Goal: Task Accomplishment & Management: Manage account settings

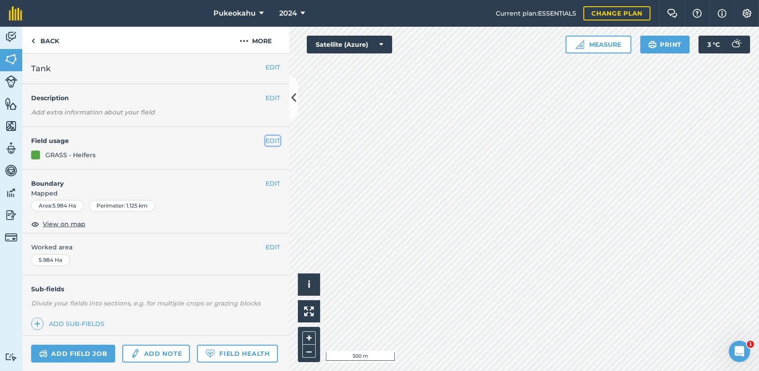
click at [266, 139] on button "EDIT" at bounding box center [273, 141] width 15 height 10
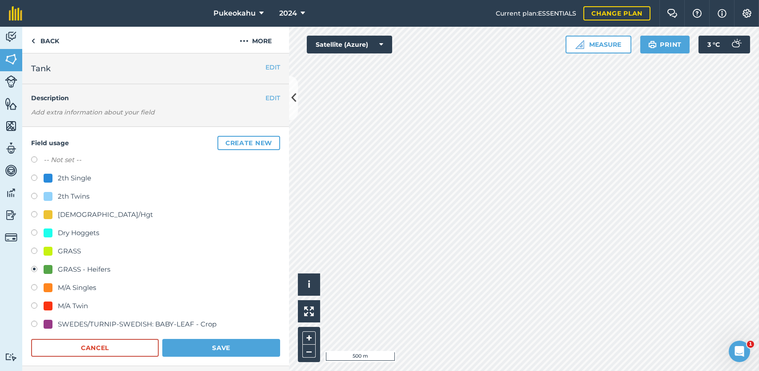
click at [36, 161] on label at bounding box center [37, 160] width 12 height 9
radio input "true"
radio input "false"
click at [237, 350] on button "Save" at bounding box center [221, 347] width 118 height 18
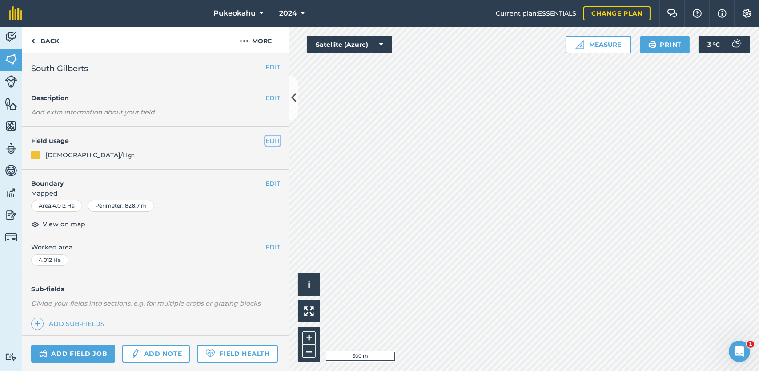
click at [266, 140] on button "EDIT" at bounding box center [273, 141] width 15 height 10
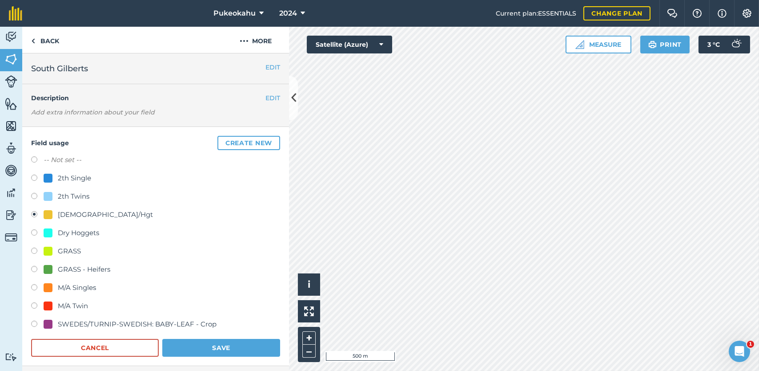
click at [58, 162] on label "-- Not set --" at bounding box center [63, 159] width 38 height 11
radio input "true"
radio input "false"
click at [209, 342] on button "Save" at bounding box center [221, 347] width 118 height 18
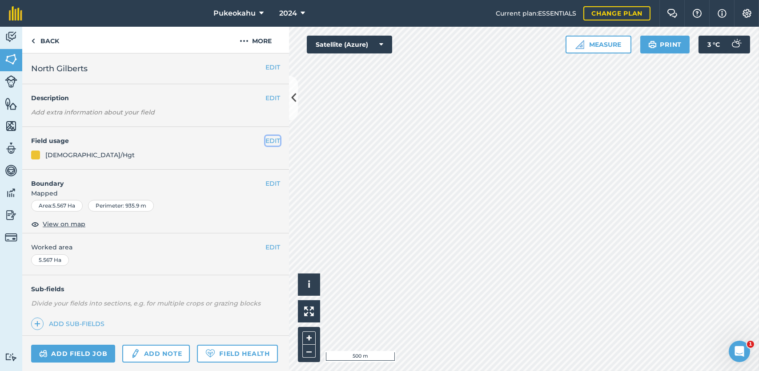
click at [266, 137] on button "EDIT" at bounding box center [273, 141] width 15 height 10
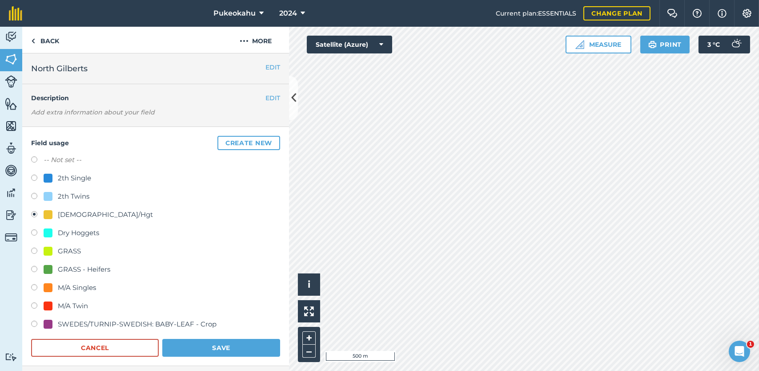
click at [73, 159] on label "-- Not set --" at bounding box center [63, 159] width 38 height 11
radio input "true"
radio input "false"
click at [221, 345] on button "Save" at bounding box center [221, 347] width 118 height 18
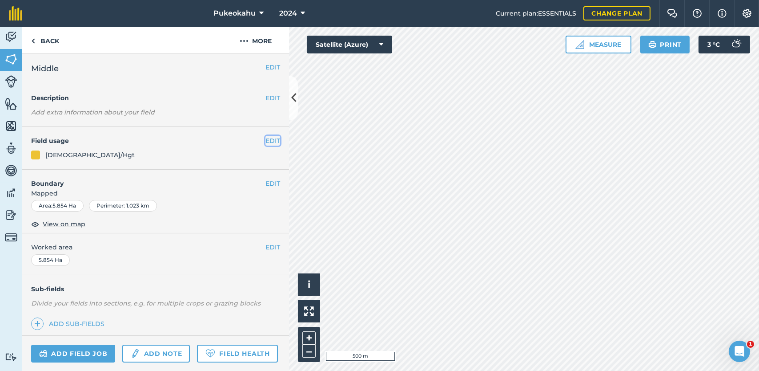
click at [267, 140] on button "EDIT" at bounding box center [273, 141] width 15 height 10
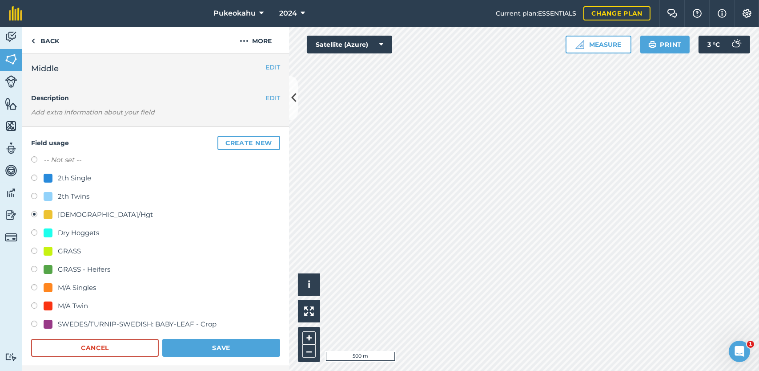
click at [39, 158] on label at bounding box center [37, 160] width 12 height 9
radio input "true"
radio input "false"
click at [240, 342] on button "Save" at bounding box center [221, 347] width 118 height 18
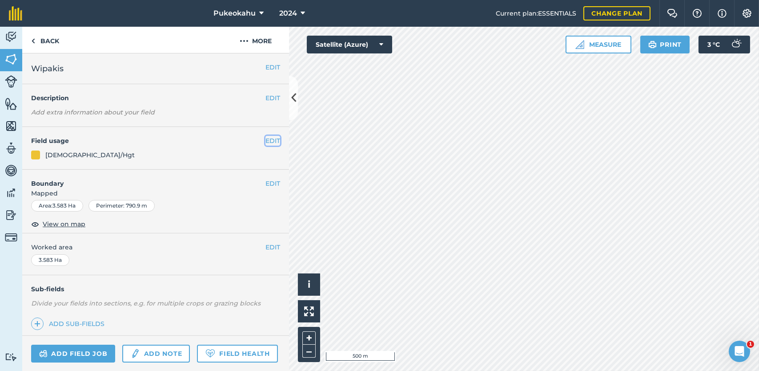
click at [268, 142] on button "EDIT" at bounding box center [273, 141] width 15 height 10
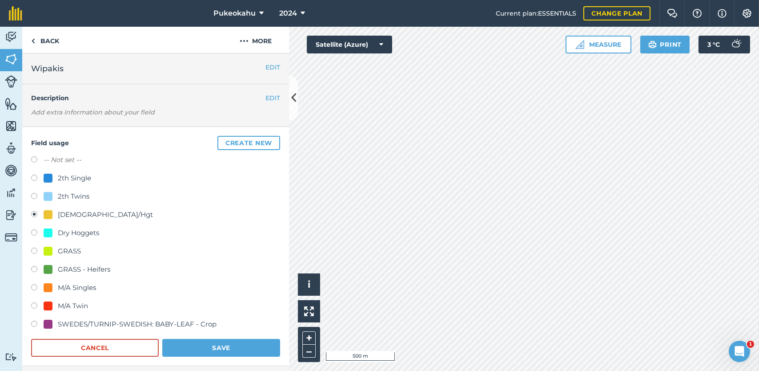
click at [34, 161] on label at bounding box center [37, 160] width 12 height 9
radio input "true"
radio input "false"
click at [220, 348] on button "Save" at bounding box center [221, 347] width 118 height 18
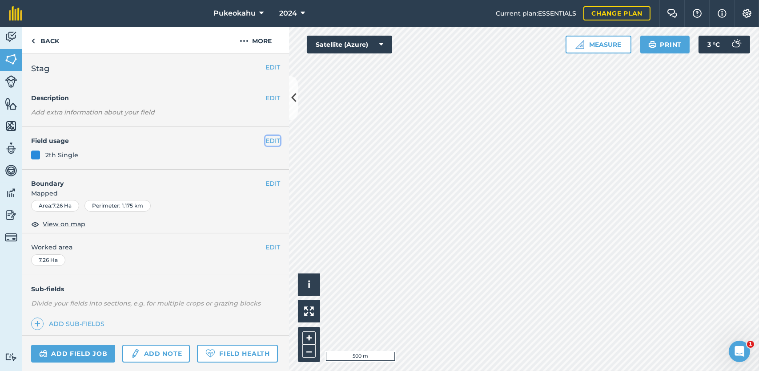
click at [266, 138] on button "EDIT" at bounding box center [273, 141] width 15 height 10
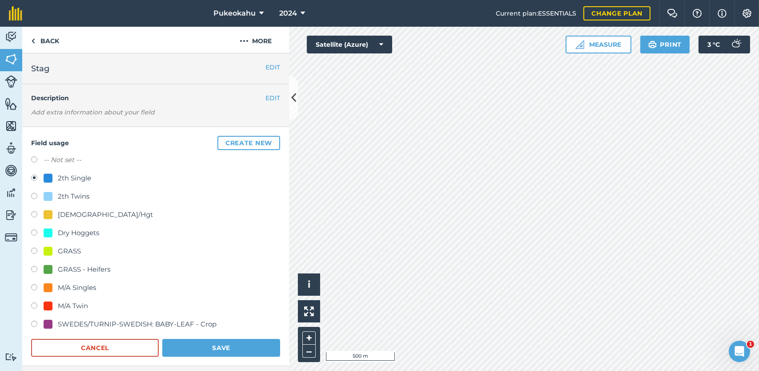
click at [59, 156] on label "-- Not set --" at bounding box center [63, 159] width 38 height 11
radio input "true"
radio input "false"
click at [213, 349] on button "Save" at bounding box center [221, 347] width 118 height 18
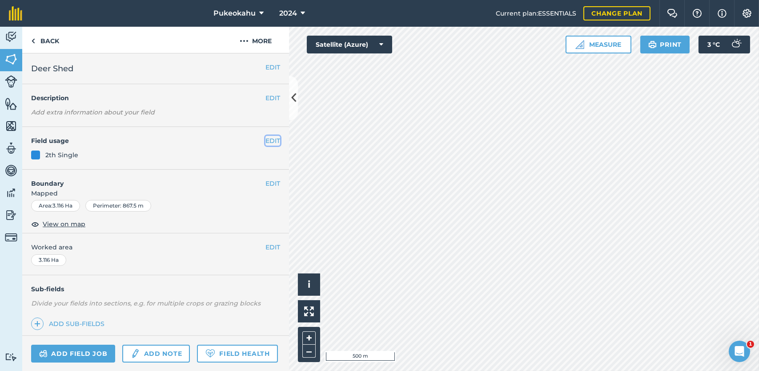
click at [266, 137] on button "EDIT" at bounding box center [273, 141] width 15 height 10
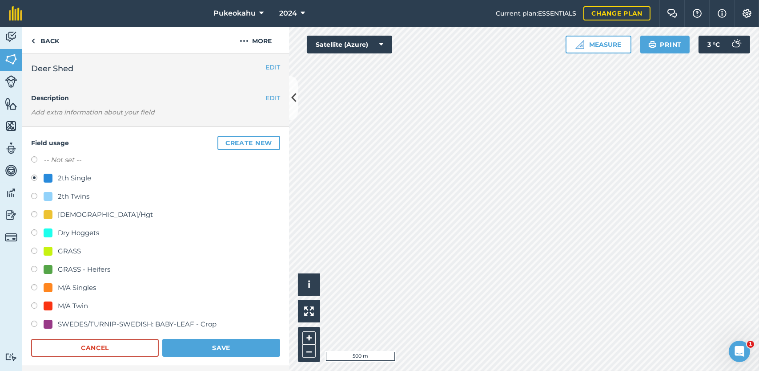
click at [36, 161] on label at bounding box center [37, 160] width 12 height 9
radio input "true"
radio input "false"
click at [199, 340] on button "Save" at bounding box center [221, 347] width 118 height 18
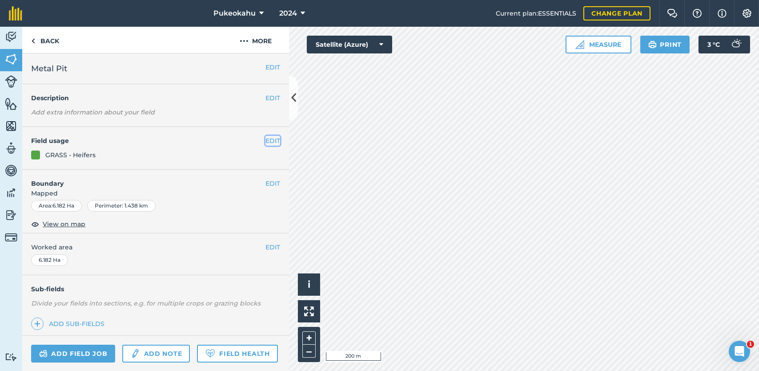
click at [270, 141] on button "EDIT" at bounding box center [273, 141] width 15 height 10
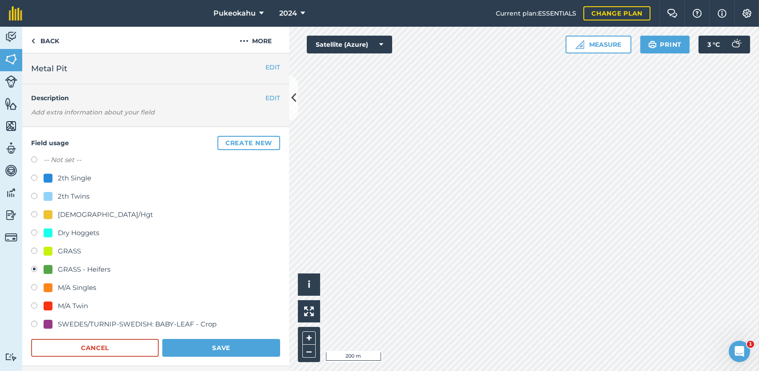
click at [60, 155] on label "-- Not set --" at bounding box center [63, 159] width 38 height 11
radio input "true"
radio input "false"
click at [203, 344] on button "Save" at bounding box center [221, 347] width 118 height 18
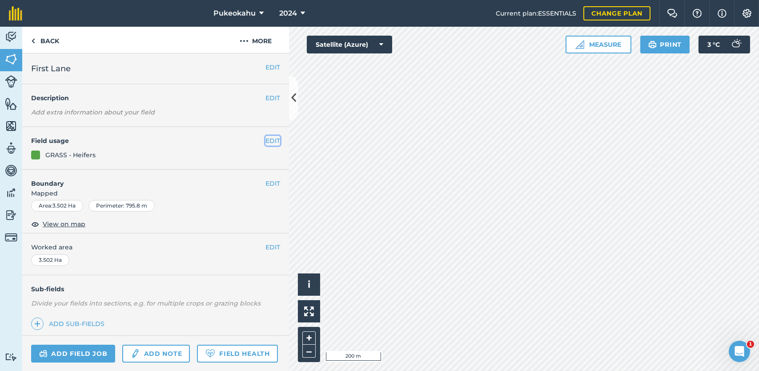
click at [266, 139] on button "EDIT" at bounding box center [273, 141] width 15 height 10
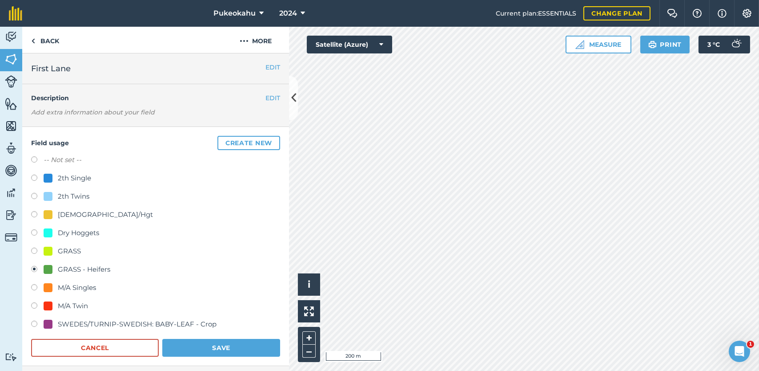
click at [73, 162] on label "-- Not set --" at bounding box center [63, 159] width 38 height 11
radio input "true"
radio input "false"
click at [222, 342] on button "Save" at bounding box center [221, 347] width 118 height 18
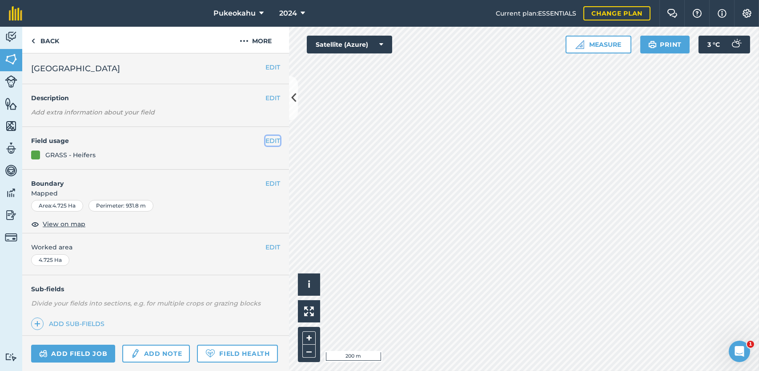
click at [266, 140] on button "EDIT" at bounding box center [273, 141] width 15 height 10
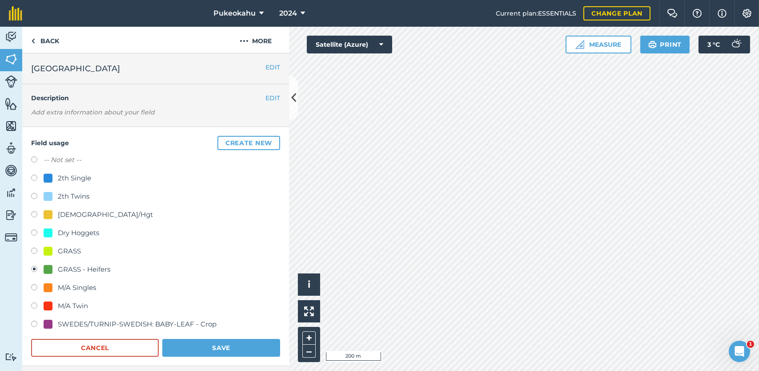
click at [37, 157] on label at bounding box center [37, 160] width 12 height 9
radio input "true"
radio input "false"
click at [221, 347] on button "Save" at bounding box center [221, 347] width 118 height 18
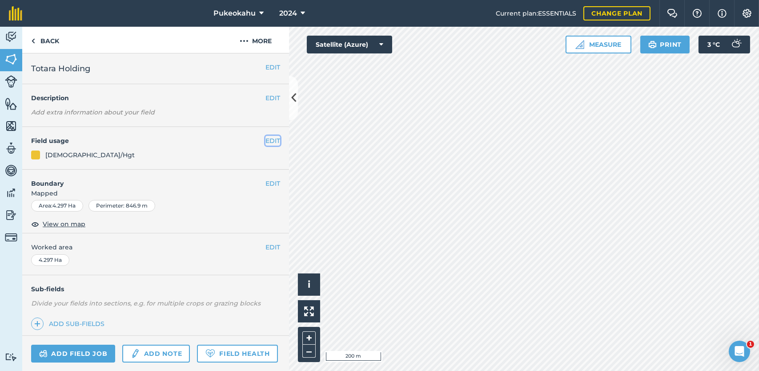
click at [270, 139] on button "EDIT" at bounding box center [273, 141] width 15 height 10
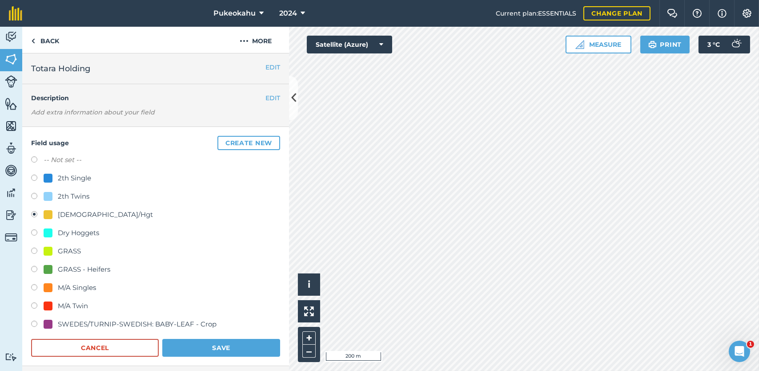
click at [51, 157] on label "-- Not set --" at bounding box center [63, 159] width 38 height 11
radio input "true"
radio input "false"
click at [236, 340] on button "Save" at bounding box center [221, 347] width 118 height 18
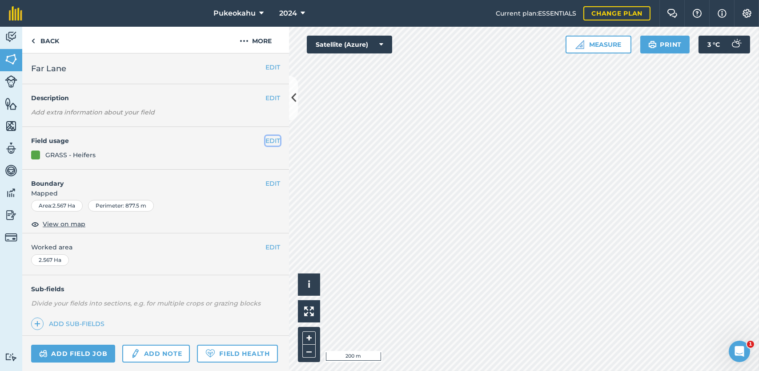
click at [266, 139] on button "EDIT" at bounding box center [273, 141] width 15 height 10
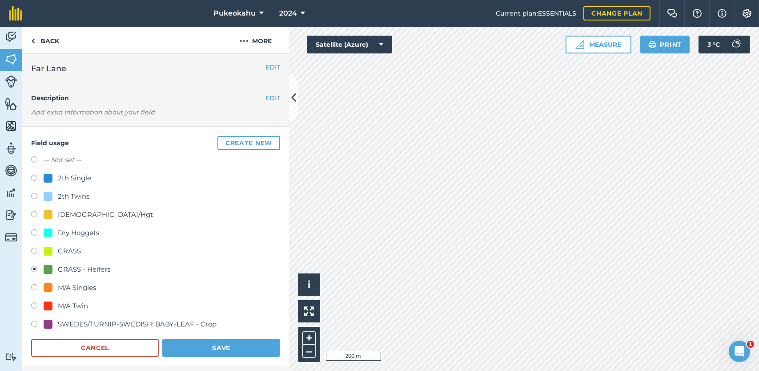
click at [54, 157] on label "-- Not set --" at bounding box center [63, 159] width 38 height 11
radio input "true"
radio input "false"
click at [195, 343] on button "Save" at bounding box center [221, 347] width 118 height 18
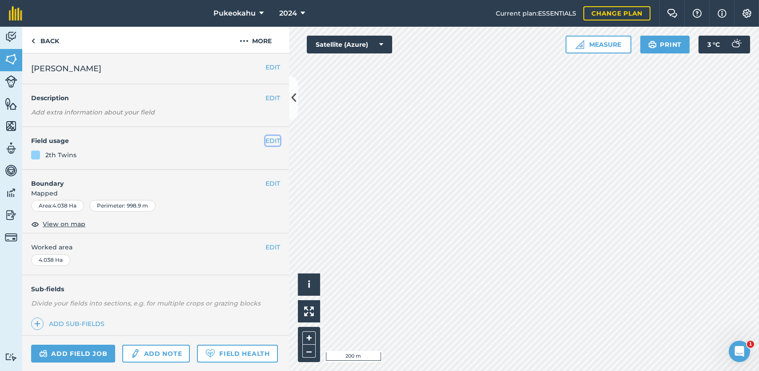
click at [267, 140] on button "EDIT" at bounding box center [273, 141] width 15 height 10
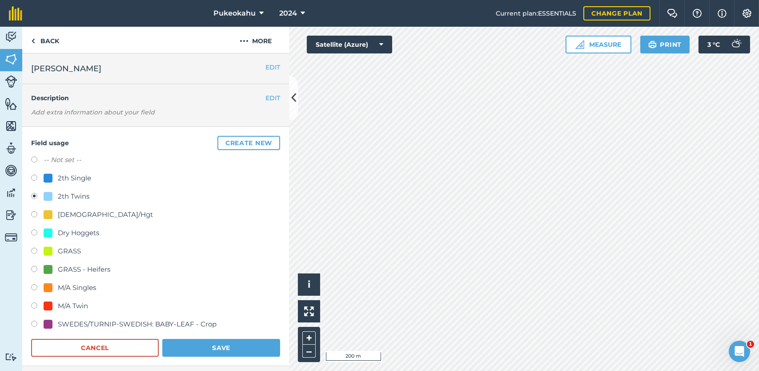
click at [68, 156] on label "-- Not set --" at bounding box center [63, 159] width 38 height 11
radio input "true"
radio input "false"
click at [230, 347] on button "Save" at bounding box center [221, 347] width 118 height 18
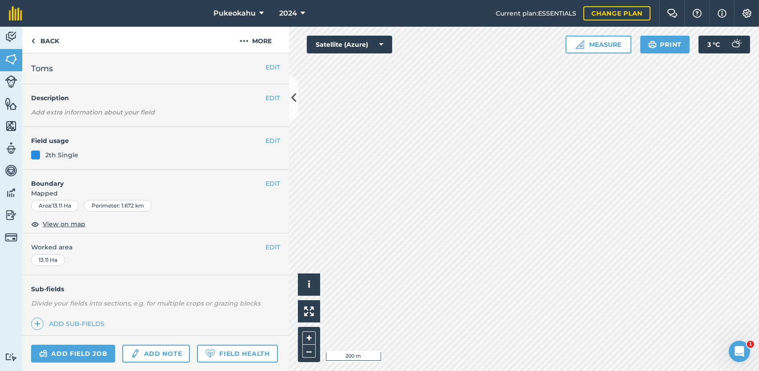
click at [256, 133] on div "EDIT Field usage 2th Single" at bounding box center [155, 148] width 267 height 43
click at [266, 141] on button "EDIT" at bounding box center [273, 141] width 15 height 10
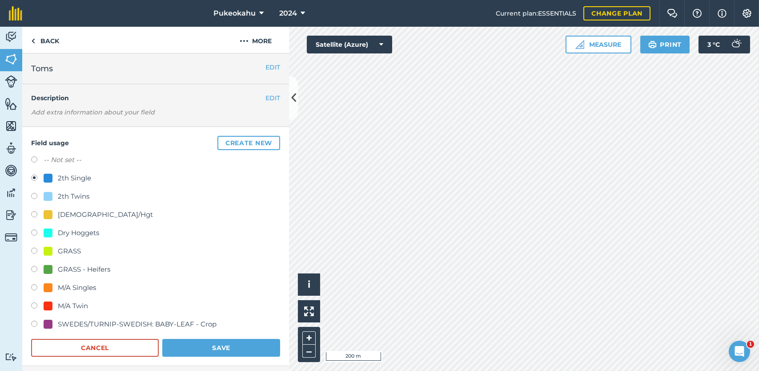
click at [73, 160] on label "-- Not set --" at bounding box center [63, 159] width 38 height 11
radio input "true"
radio input "false"
click at [230, 349] on button "Save" at bounding box center [221, 347] width 118 height 18
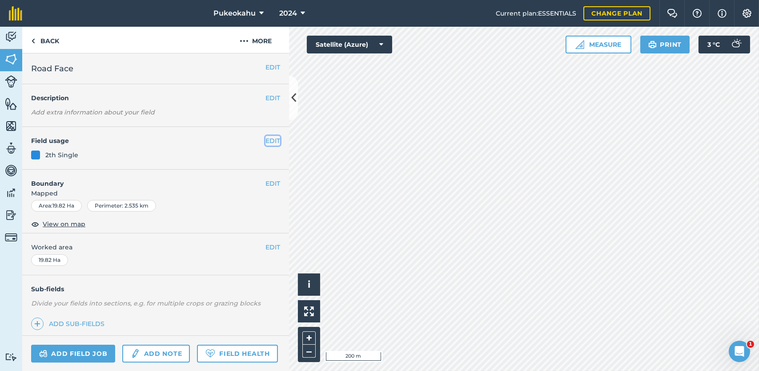
click at [266, 141] on button "EDIT" at bounding box center [273, 141] width 15 height 10
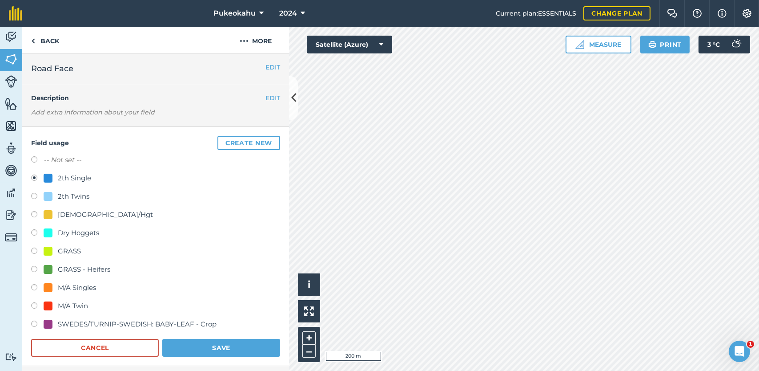
click at [36, 161] on label at bounding box center [37, 160] width 12 height 9
radio input "true"
radio input "false"
click at [221, 346] on button "Save" at bounding box center [221, 347] width 118 height 18
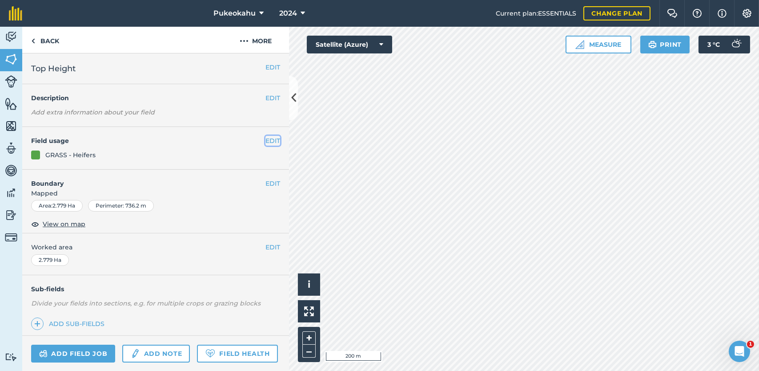
click at [266, 142] on button "EDIT" at bounding box center [273, 141] width 15 height 10
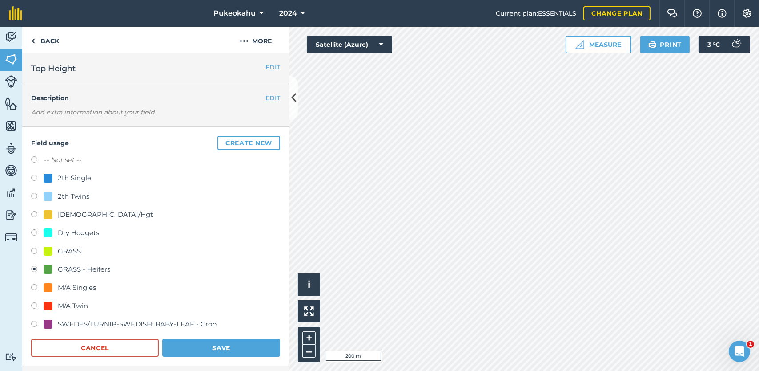
click at [35, 286] on label at bounding box center [37, 288] width 12 height 9
radio input "true"
radio input "false"
click at [199, 343] on button "Save" at bounding box center [221, 347] width 118 height 18
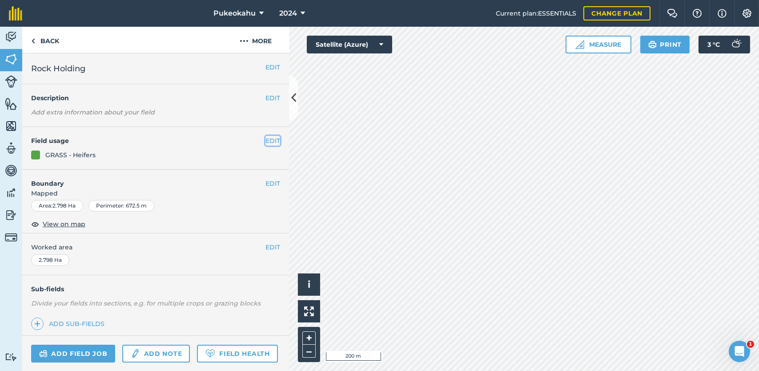
click at [269, 139] on button "EDIT" at bounding box center [273, 141] width 15 height 10
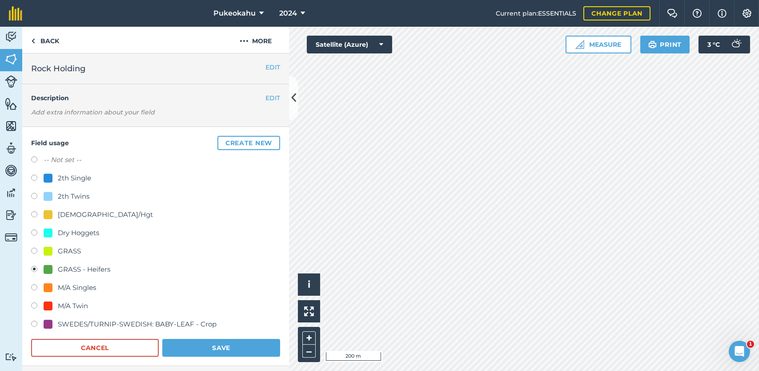
click at [34, 286] on label at bounding box center [37, 288] width 12 height 9
radio input "true"
radio input "false"
click at [193, 344] on button "Save" at bounding box center [221, 347] width 118 height 18
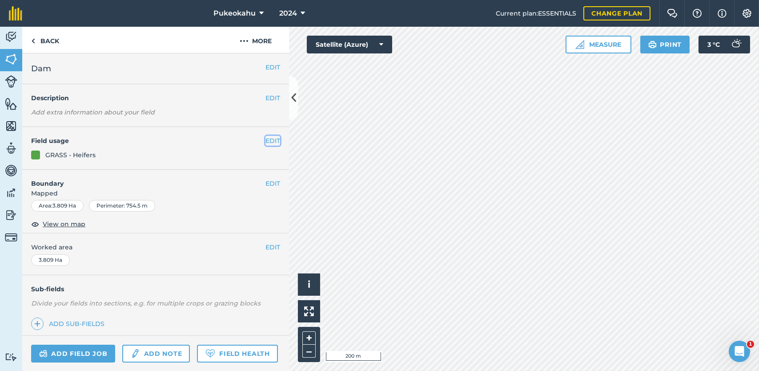
click at [266, 141] on button "EDIT" at bounding box center [273, 141] width 15 height 10
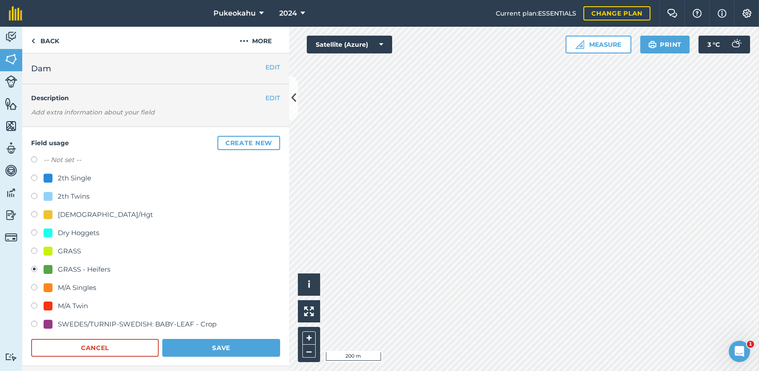
click at [36, 286] on label at bounding box center [37, 288] width 12 height 9
radio input "true"
radio input "false"
click at [180, 346] on button "Save" at bounding box center [221, 347] width 118 height 18
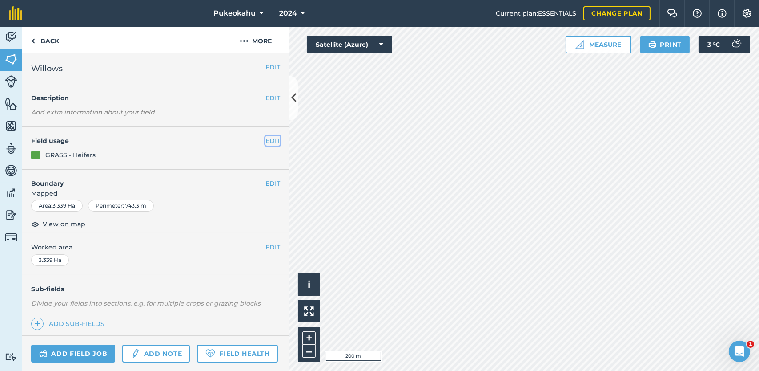
click at [266, 141] on button "EDIT" at bounding box center [273, 141] width 15 height 10
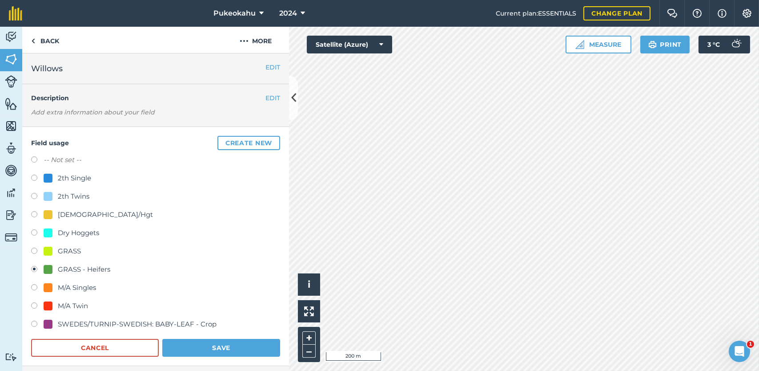
click at [37, 286] on label at bounding box center [37, 288] width 12 height 9
radio input "true"
radio input "false"
click at [178, 349] on button "Save" at bounding box center [221, 347] width 118 height 18
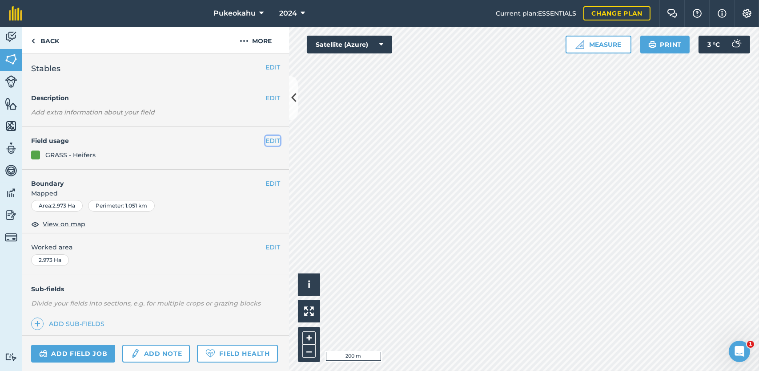
click at [269, 142] on button "EDIT" at bounding box center [273, 141] width 15 height 10
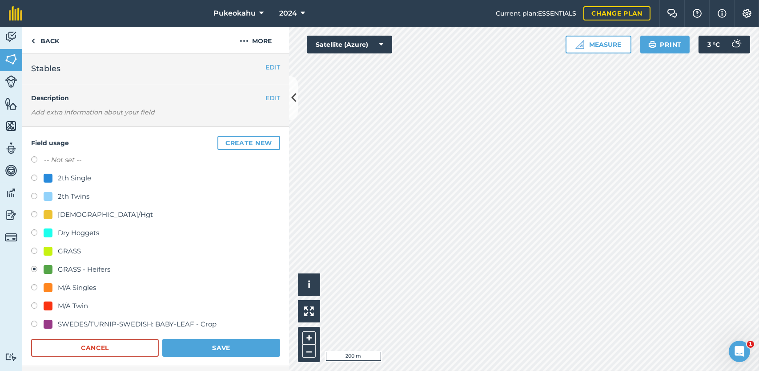
click at [28, 286] on div "Field usage Create new -- Not set -- 2th Single 2th Twins [DEMOGRAPHIC_DATA]/Hg…" at bounding box center [155, 246] width 267 height 239
click at [34, 287] on label at bounding box center [37, 288] width 12 height 9
radio input "true"
radio input "false"
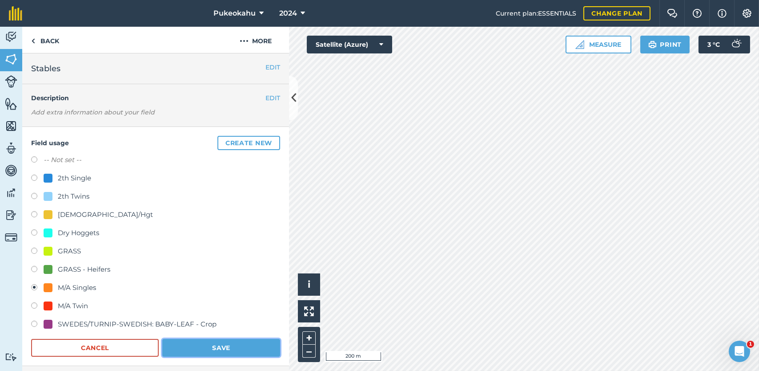
click at [215, 353] on button "Save" at bounding box center [221, 347] width 118 height 18
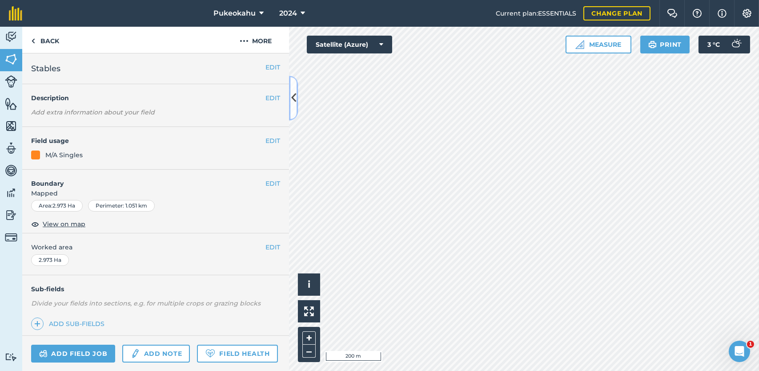
click at [292, 105] on icon at bounding box center [293, 98] width 5 height 16
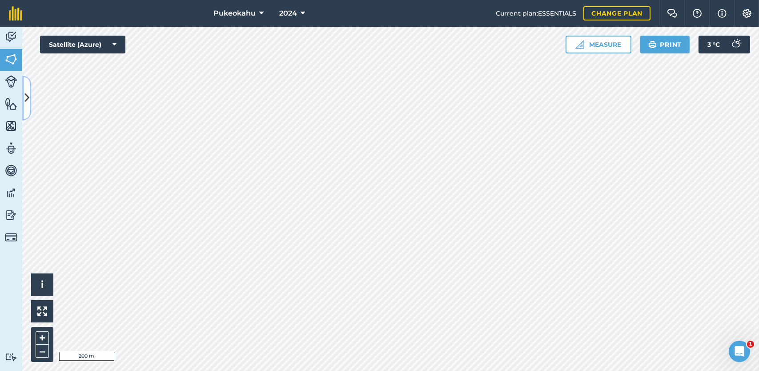
click at [28, 97] on icon at bounding box center [26, 98] width 5 height 16
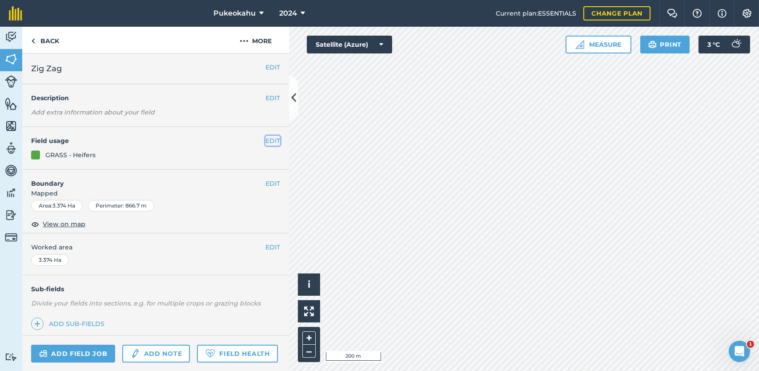
click at [266, 137] on button "EDIT" at bounding box center [273, 141] width 15 height 10
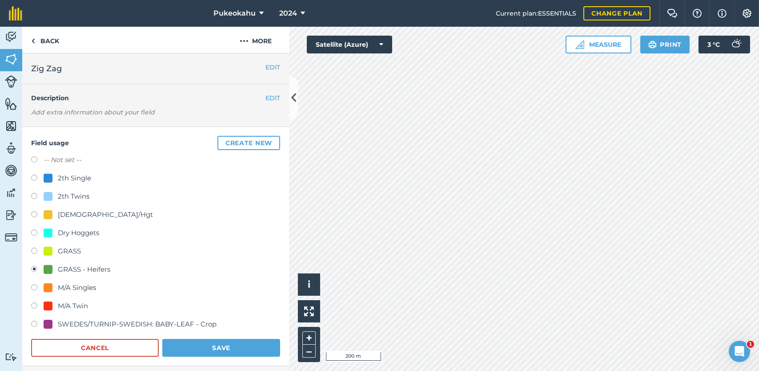
click at [72, 158] on label "-- Not set --" at bounding box center [63, 159] width 38 height 11
radio input "true"
radio input "false"
click at [209, 343] on button "Save" at bounding box center [221, 347] width 118 height 18
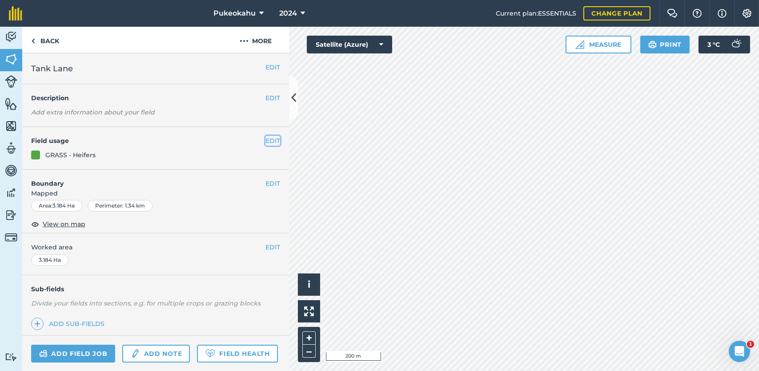
click at [266, 137] on button "EDIT" at bounding box center [273, 141] width 15 height 10
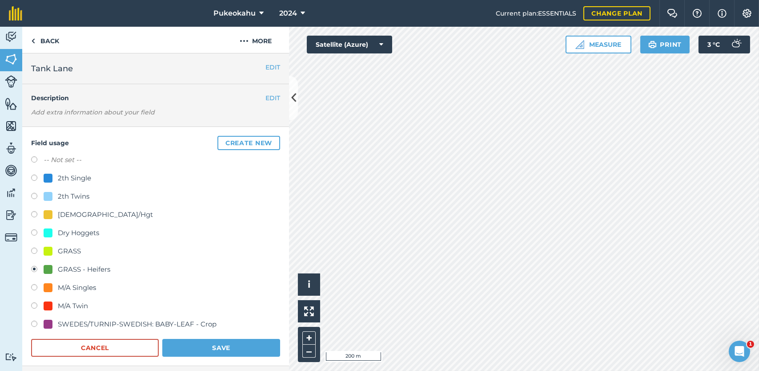
click at [68, 162] on label "-- Not set --" at bounding box center [63, 159] width 38 height 11
radio input "true"
radio input "false"
click at [246, 347] on button "Save" at bounding box center [221, 347] width 118 height 18
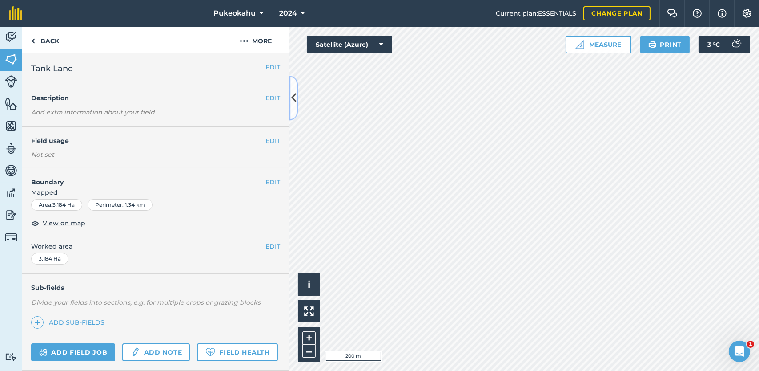
click at [294, 105] on icon at bounding box center [293, 98] width 5 height 16
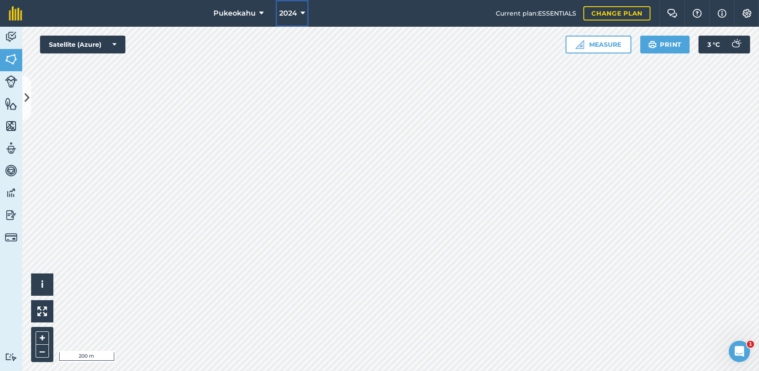
click at [301, 11] on icon at bounding box center [303, 13] width 4 height 11
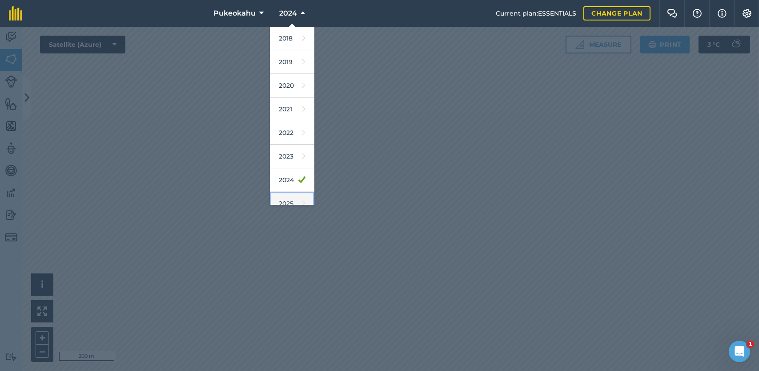
click at [300, 196] on link "2025" at bounding box center [292, 204] width 44 height 24
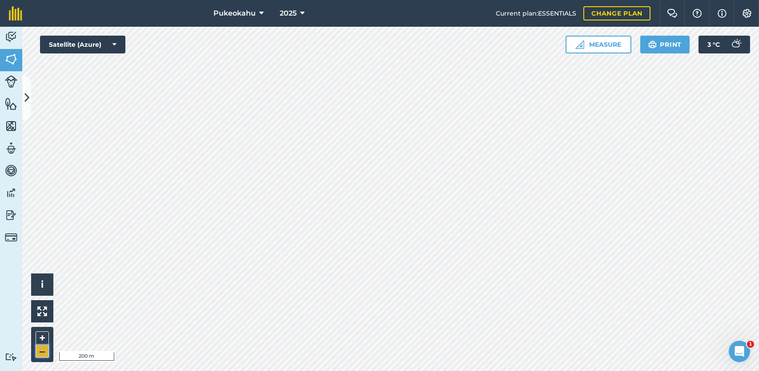
click at [43, 354] on button "–" at bounding box center [42, 350] width 13 height 13
click at [298, 12] on button "2025" at bounding box center [292, 13] width 32 height 27
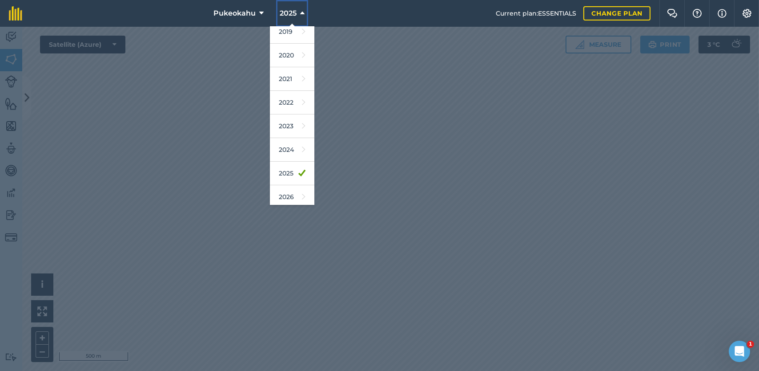
scroll to position [36, 0]
click at [283, 188] on link "2026" at bounding box center [292, 192] width 44 height 24
